Goal: Information Seeking & Learning: Check status

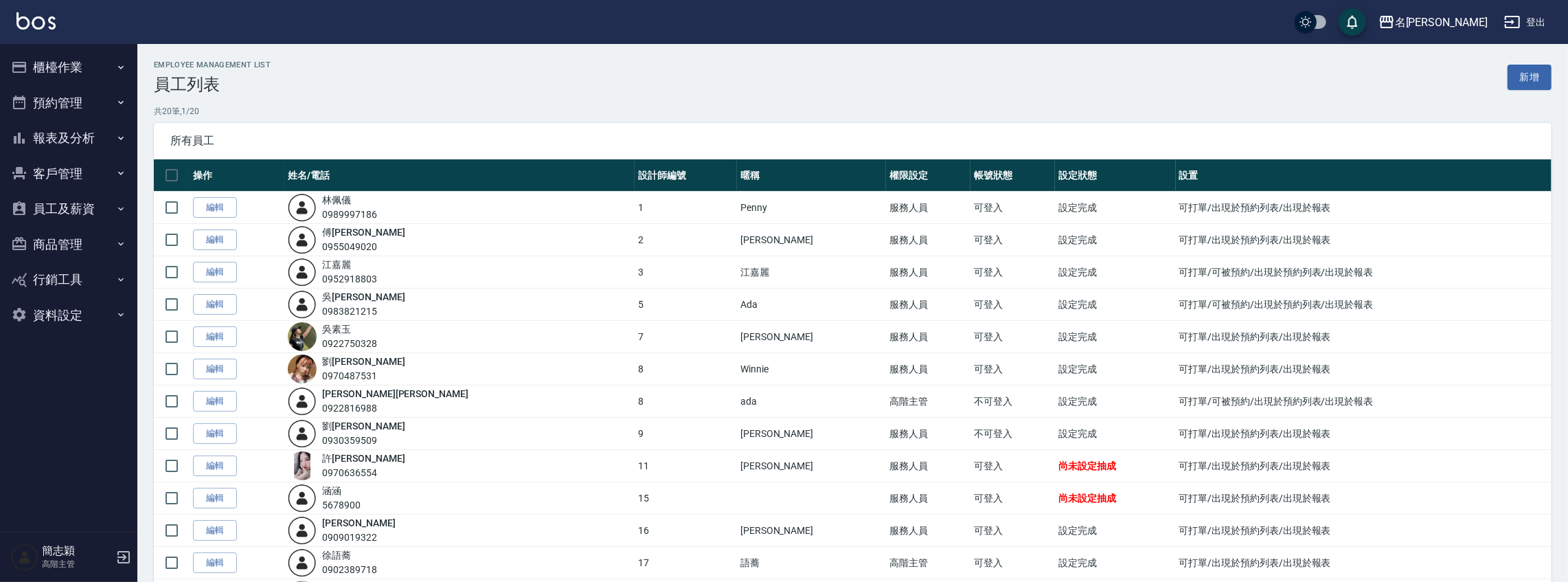
click at [47, 130] on button "報表及分析" at bounding box center [69, 139] width 126 height 36
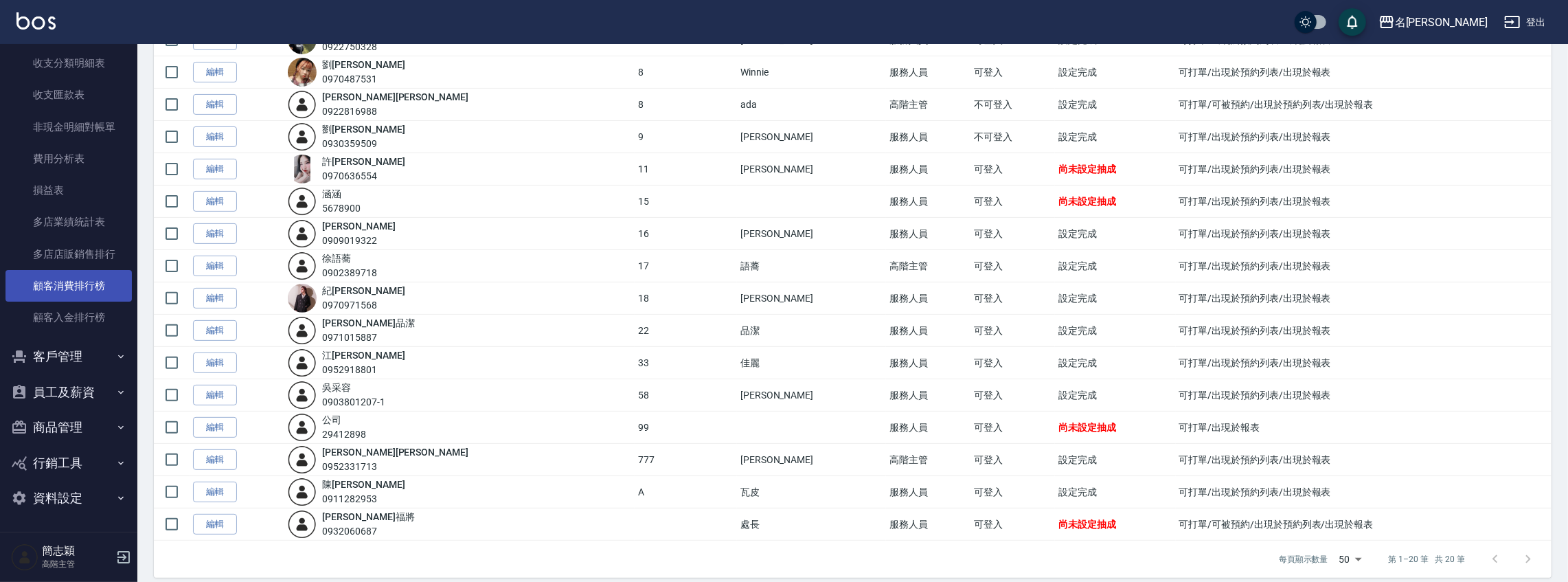
scroll to position [303, 0]
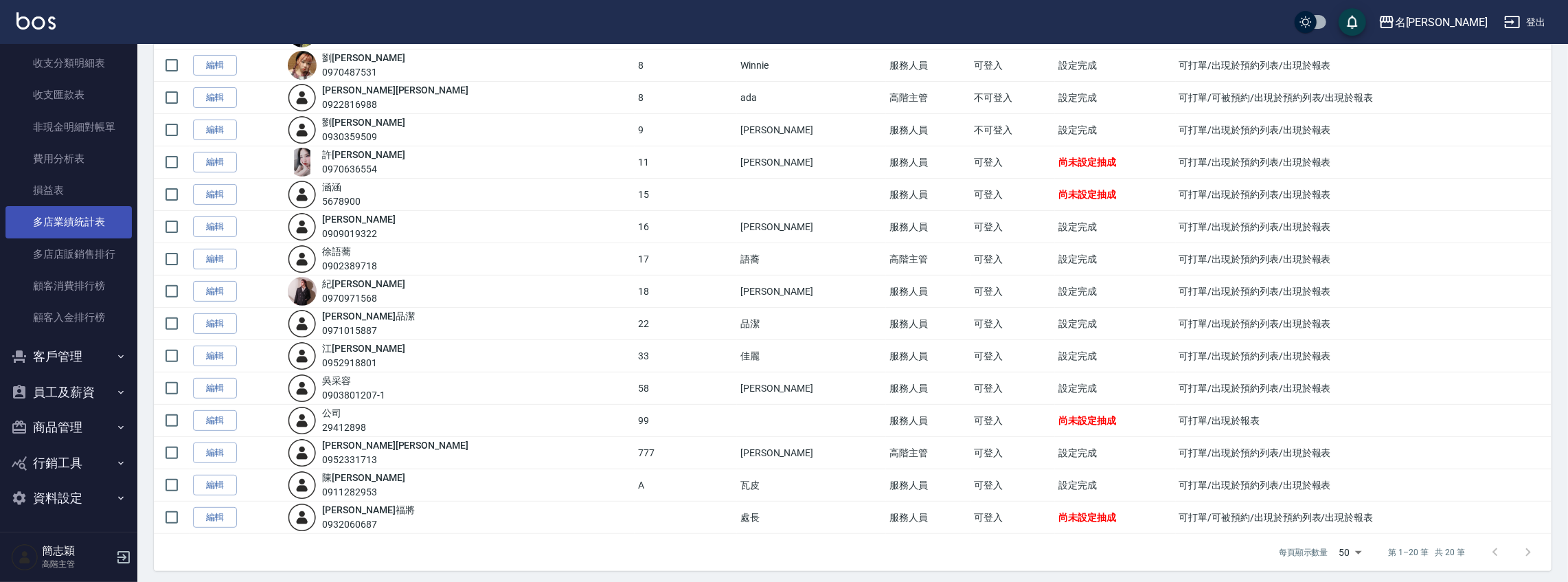
click at [75, 224] on link "多店業績統計表" at bounding box center [69, 222] width 126 height 32
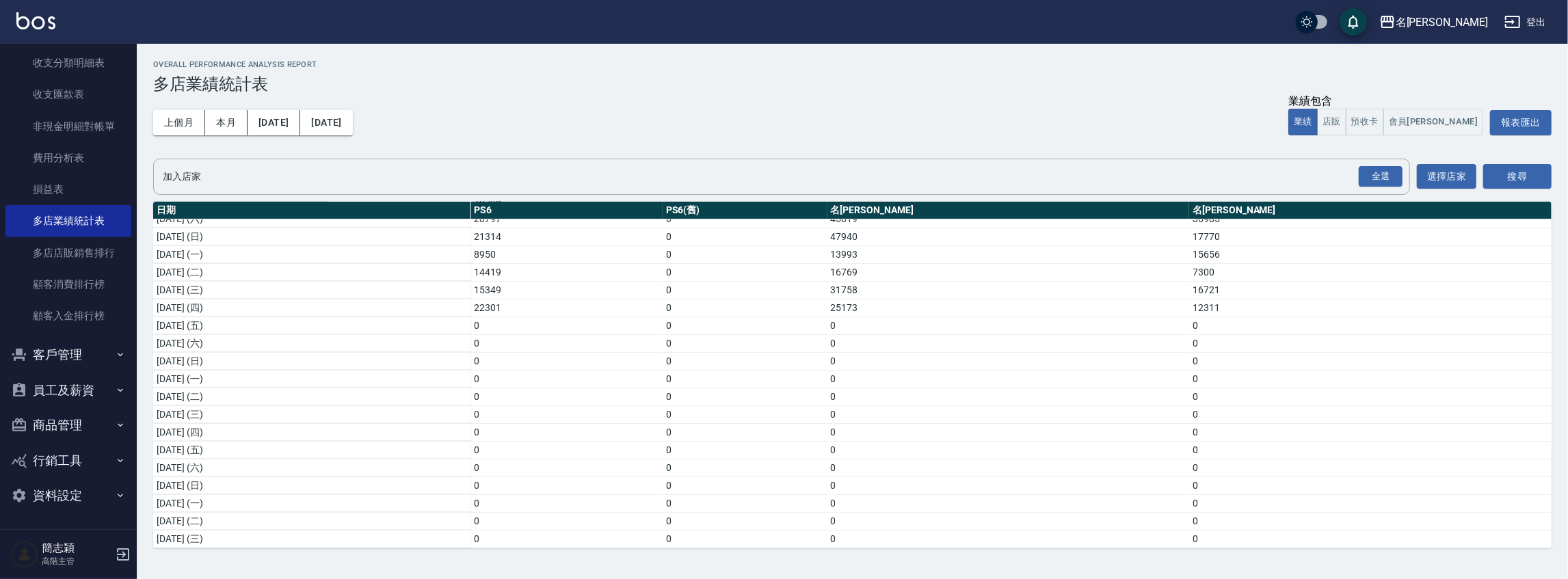
scroll to position [61, 0]
click at [1469, 21] on div "名留中和" at bounding box center [1442, 22] width 92 height 17
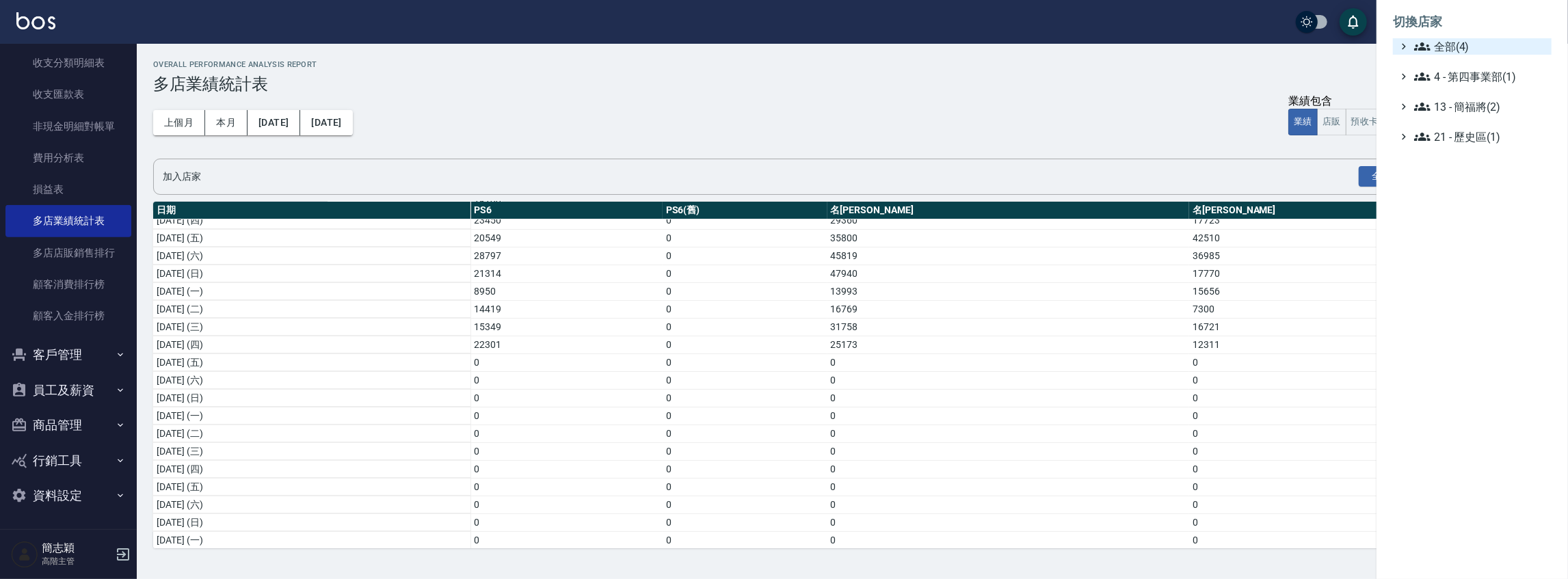
click at [1449, 43] on span "全部(4)" at bounding box center [1480, 47] width 132 height 17
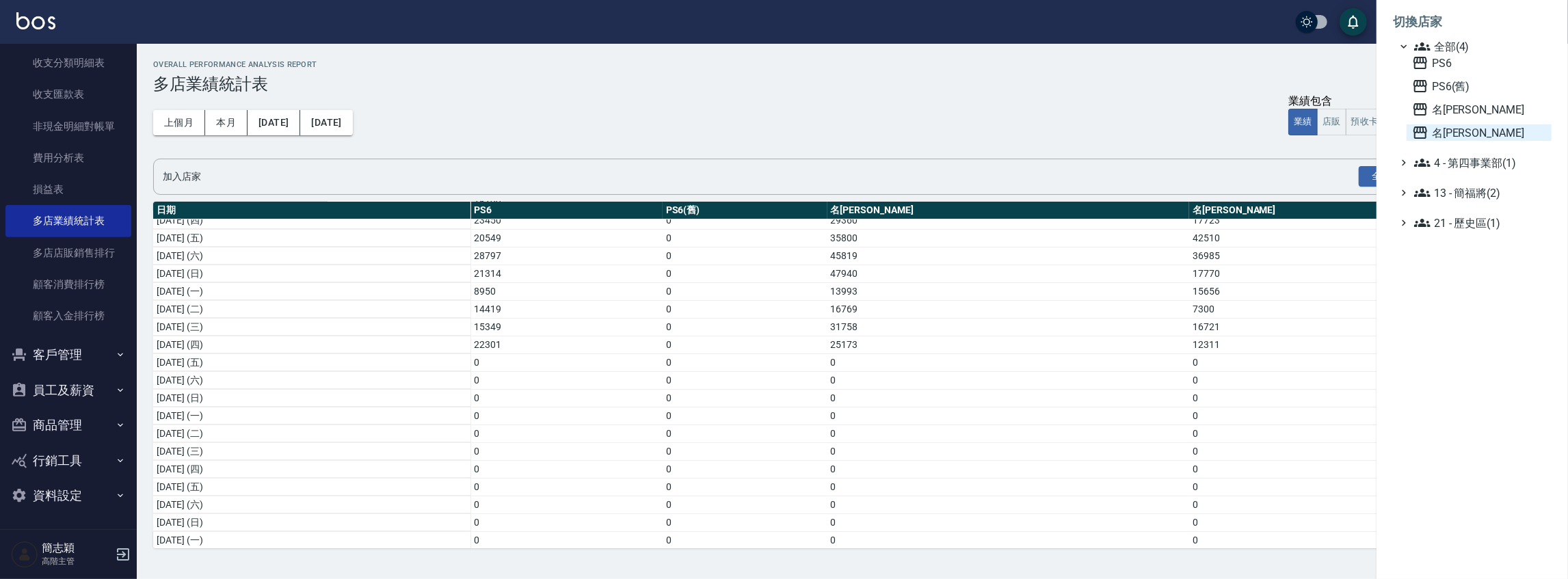
click at [1444, 128] on span "名[PERSON_NAME]" at bounding box center [1479, 132] width 134 height 17
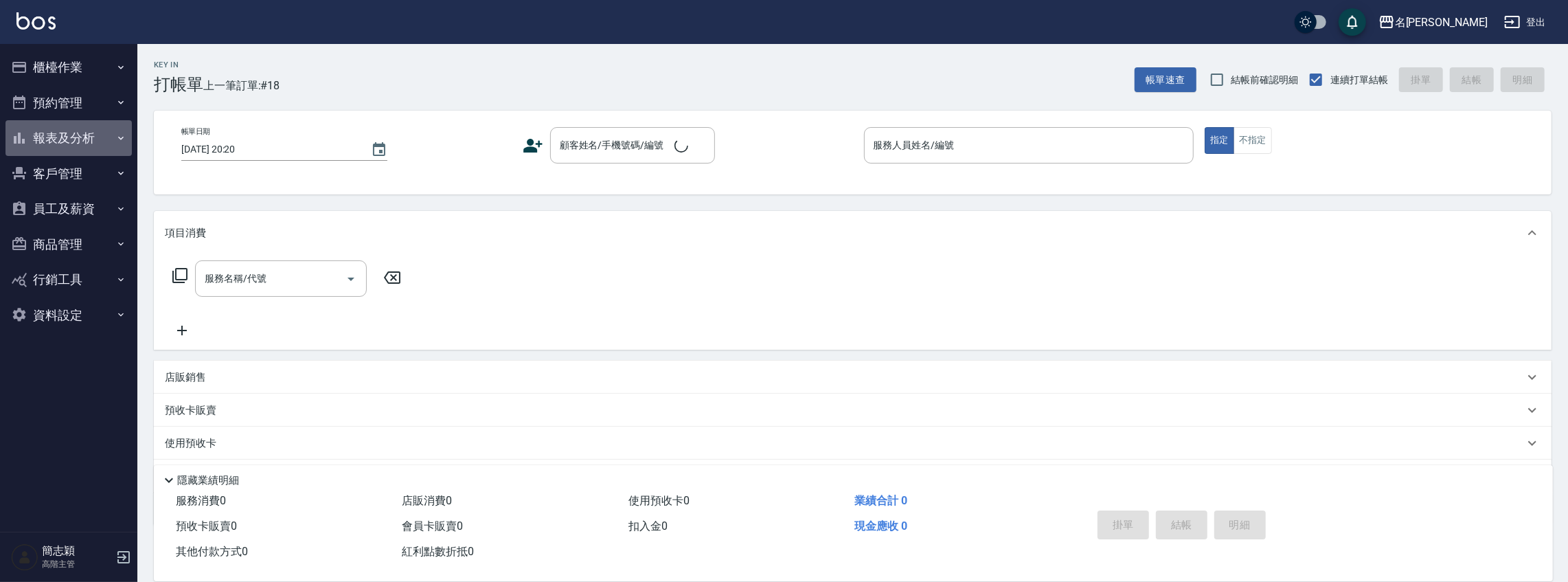
click at [78, 151] on button "報表及分析" at bounding box center [69, 139] width 126 height 36
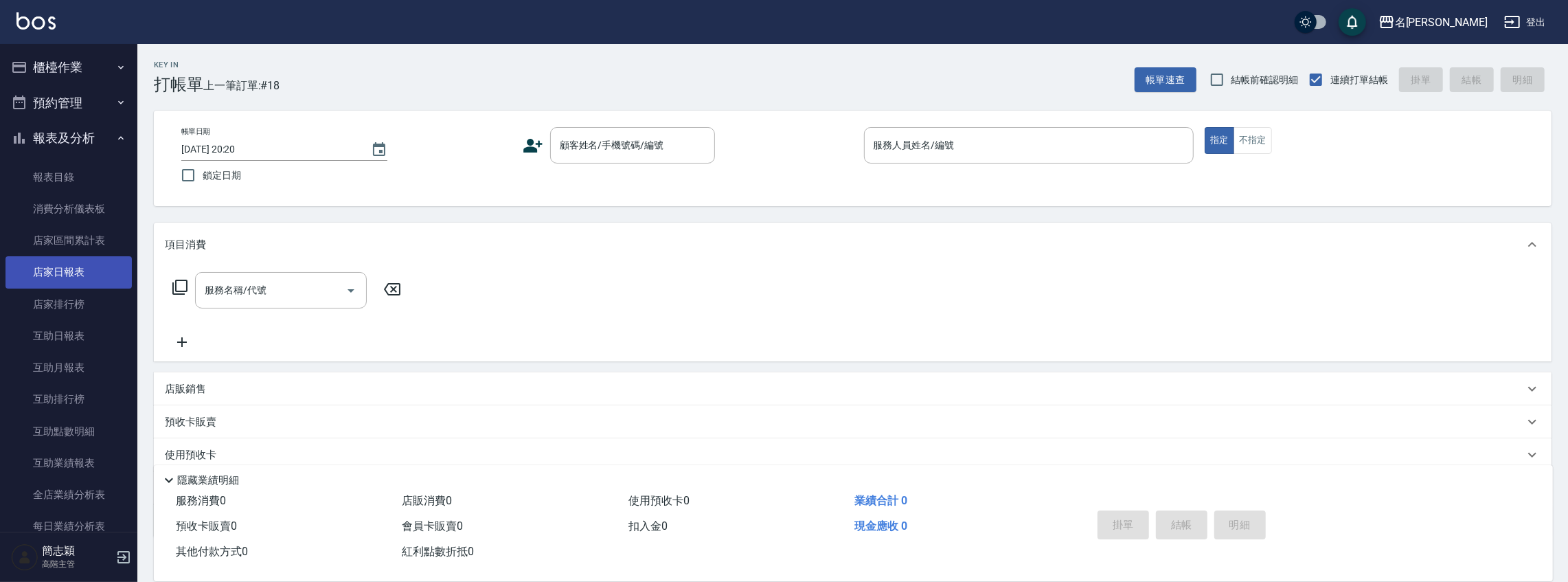
click at [79, 278] on link "店家日報表" at bounding box center [69, 272] width 126 height 32
